Goal: Task Accomplishment & Management: Use online tool/utility

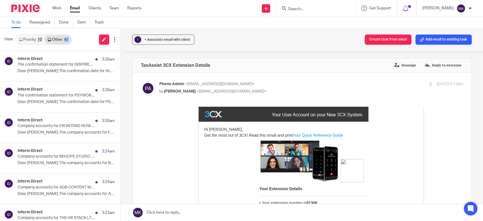
scroll to position [94, 0]
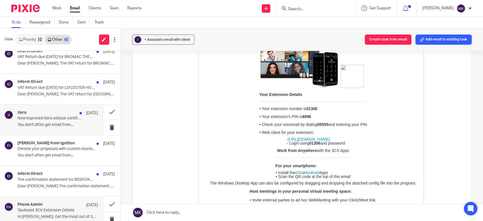
click at [50, 116] on p "New improved Xero advisor certification is on the way" at bounding box center [50, 118] width 64 height 5
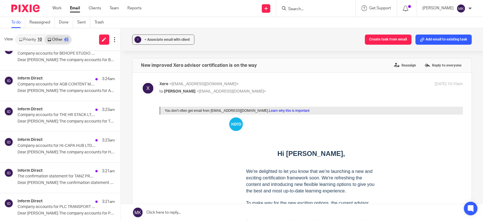
scroll to position [0, 0]
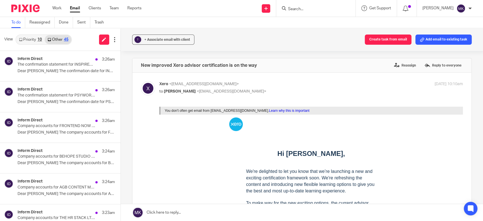
drag, startPoint x: 58, startPoint y: 40, endPoint x: 77, endPoint y: 31, distance: 21.0
click at [77, 31] on div "View Priority 10 Other 45" at bounding box center [60, 39] width 121 height 23
click at [113, 38] on icon at bounding box center [115, 40] width 6 height 6
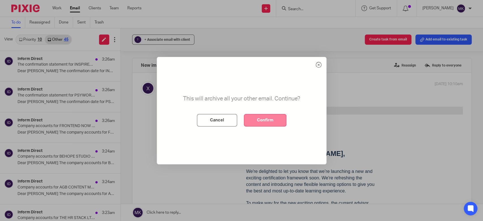
click at [257, 120] on button "Confirm" at bounding box center [265, 120] width 42 height 12
